Goal: Task Accomplishment & Management: Manage account settings

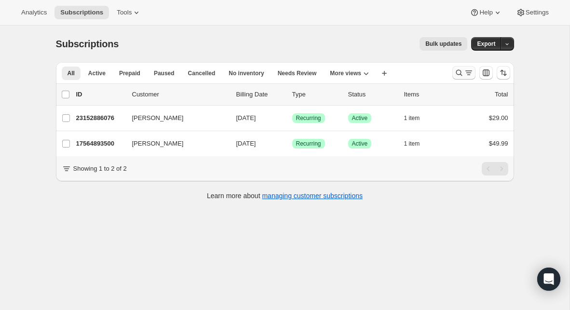
click at [459, 71] on icon "Search and filter results" at bounding box center [459, 73] width 10 height 10
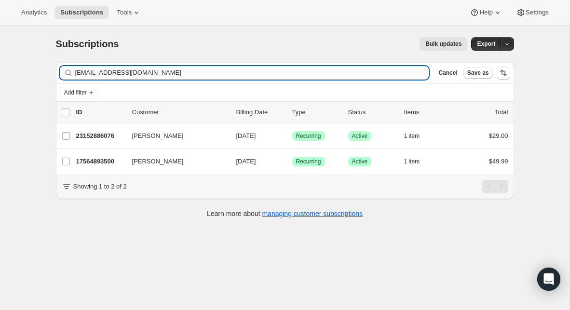
click at [171, 73] on input "[EMAIL_ADDRESS][DOMAIN_NAME]" at bounding box center [252, 72] width 354 height 13
click at [354, 72] on input "[EMAIL_ADDRESS][DOMAIN_NAME]" at bounding box center [243, 72] width 336 height 13
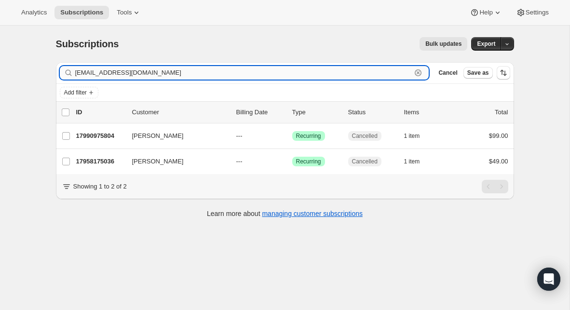
click at [354, 72] on input "[EMAIL_ADDRESS][DOMAIN_NAME]" at bounding box center [243, 72] width 336 height 13
paste input "[EMAIL_ADDRESS][DOMAIN_NAME]"
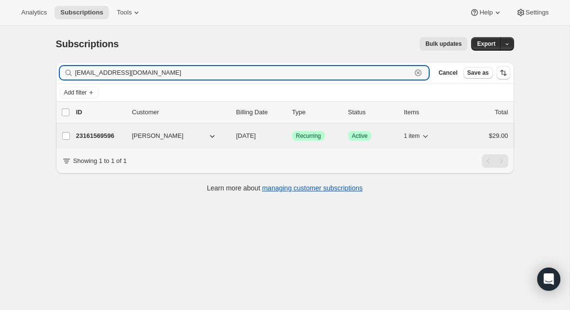
type input "[EMAIL_ADDRESS][DOMAIN_NAME]"
click at [107, 136] on p "23161569596" at bounding box center [100, 136] width 48 height 10
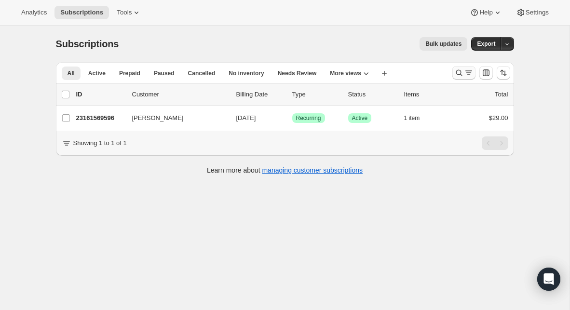
click at [458, 72] on icon "Search and filter results" at bounding box center [459, 73] width 10 height 10
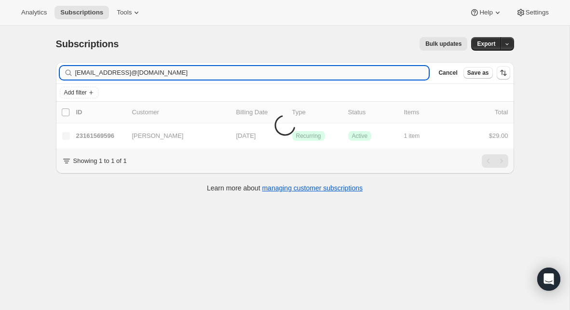
click at [333, 70] on input "[EMAIL_ADDRESS]@[DOMAIN_NAME]" at bounding box center [252, 72] width 354 height 13
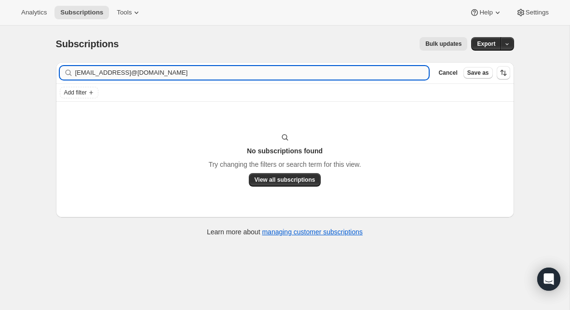
click at [333, 70] on input "[EMAIL_ADDRESS]@[DOMAIN_NAME]" at bounding box center [252, 72] width 354 height 13
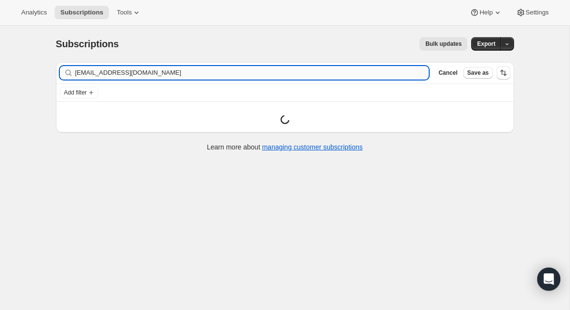
type input "[EMAIL_ADDRESS][DOMAIN_NAME]"
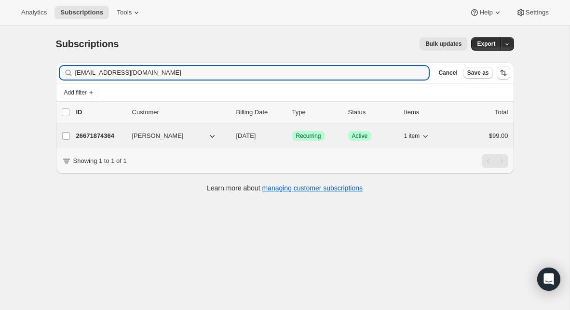
click at [114, 138] on p "26671874364" at bounding box center [100, 136] width 48 height 10
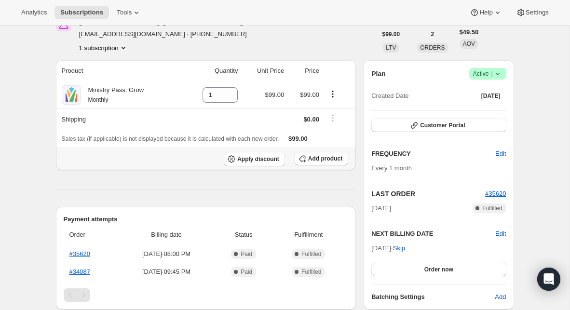
scroll to position [61, 0]
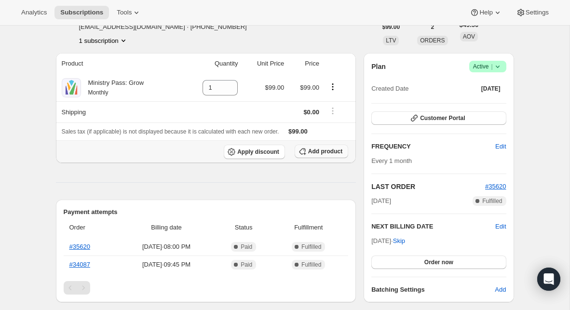
click at [319, 149] on span "Add product" at bounding box center [325, 151] width 34 height 8
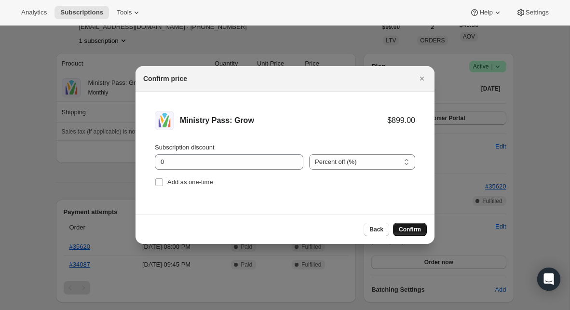
click at [406, 227] on span "Confirm" at bounding box center [410, 230] width 22 height 8
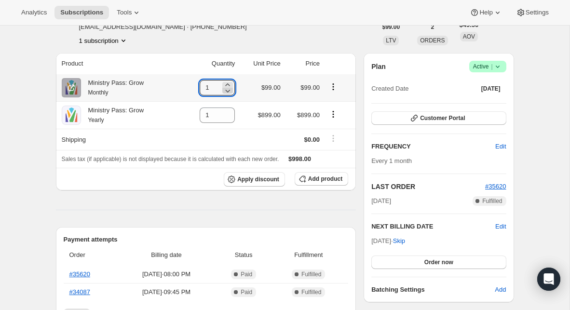
click at [227, 92] on icon at bounding box center [228, 91] width 5 height 3
type input "0"
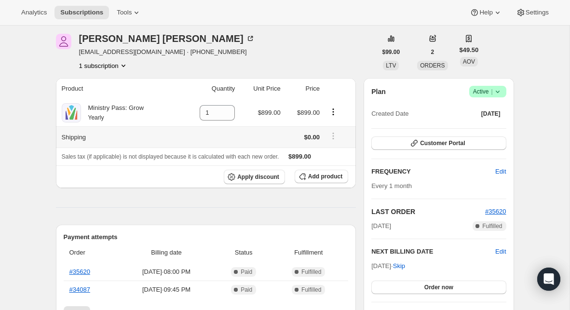
scroll to position [24, 0]
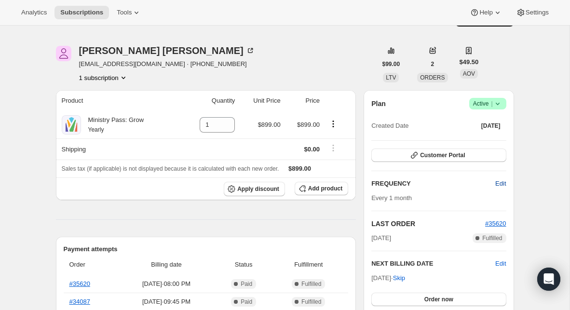
click at [497, 185] on span "Edit" at bounding box center [500, 184] width 11 height 10
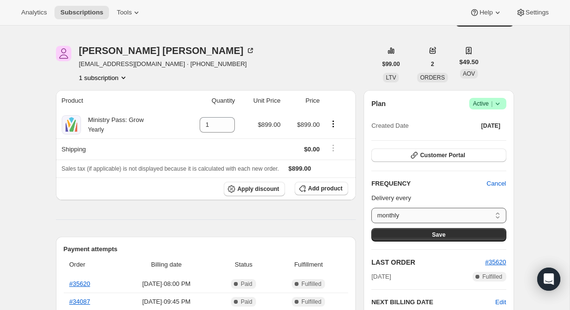
click at [423, 217] on select "monthly Custom..." at bounding box center [438, 215] width 134 height 15
select select "custom"
click at [371, 208] on select "monthly Custom..." at bounding box center [438, 215] width 134 height 15
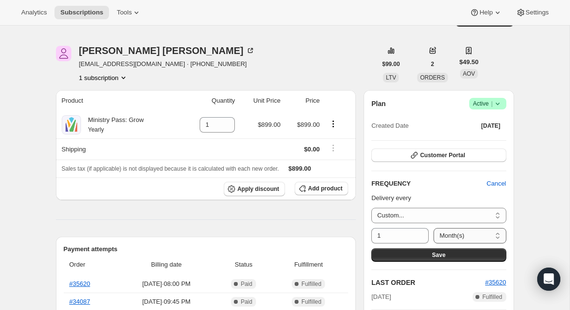
click at [442, 234] on select "Day(s) Week(s) Month(s) Year(s)" at bounding box center [469, 235] width 72 height 15
select select "YEAR"
click at [433, 228] on select "Day(s) Week(s) Month(s) Year(s)" at bounding box center [469, 235] width 72 height 15
click at [452, 255] on button "Save" at bounding box center [438, 254] width 134 height 13
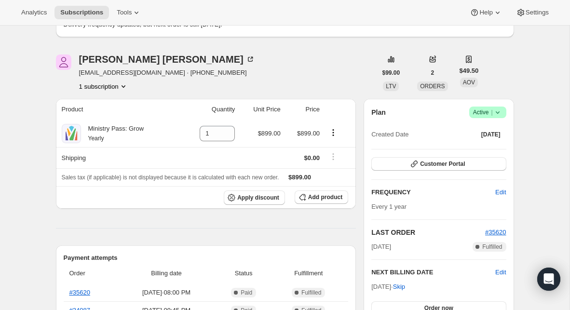
scroll to position [0, 0]
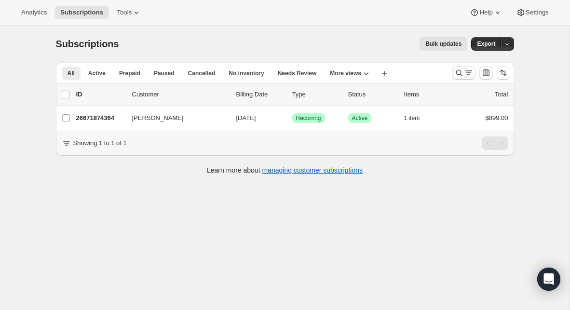
click at [461, 73] on icon "Search and filter results" at bounding box center [459, 73] width 10 height 10
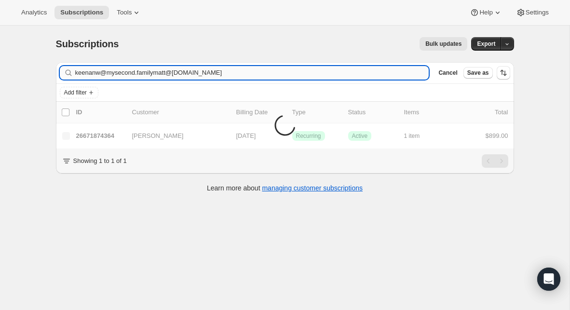
click at [293, 73] on input "keenanw@mysecond.familymatt@[DOMAIN_NAME]" at bounding box center [252, 72] width 354 height 13
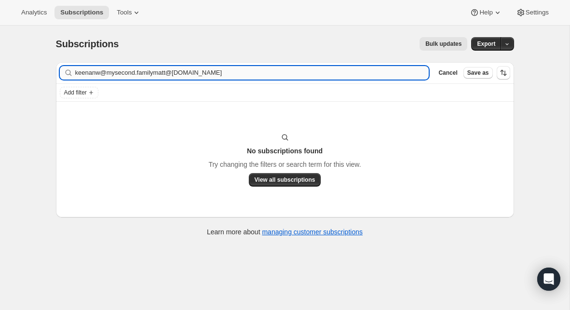
click at [293, 73] on input "keenanw@mysecond.familymatt@[DOMAIN_NAME]" at bounding box center [252, 72] width 354 height 13
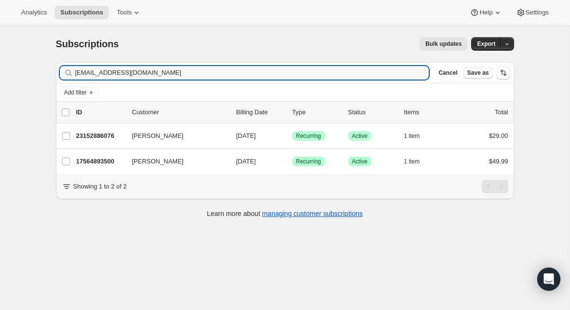
type input "[EMAIL_ADDRESS][DOMAIN_NAME]"
